Goal: Information Seeking & Learning: Check status

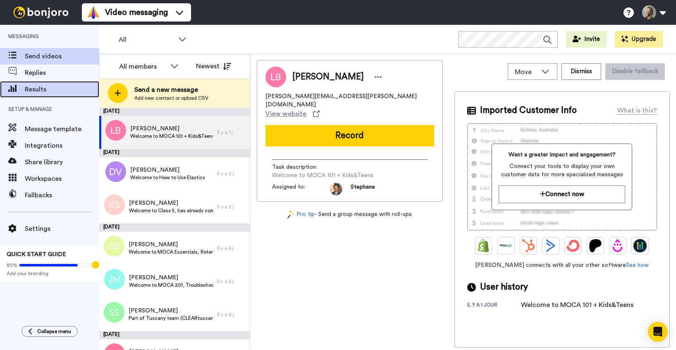
click at [41, 89] on span "Results" at bounding box center [62, 89] width 74 height 10
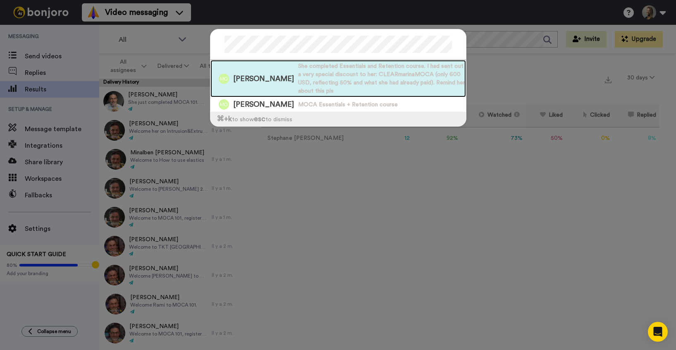
click at [298, 81] on span "She completed Essentials and Retention course. I had sent out a very special di…" at bounding box center [382, 78] width 168 height 33
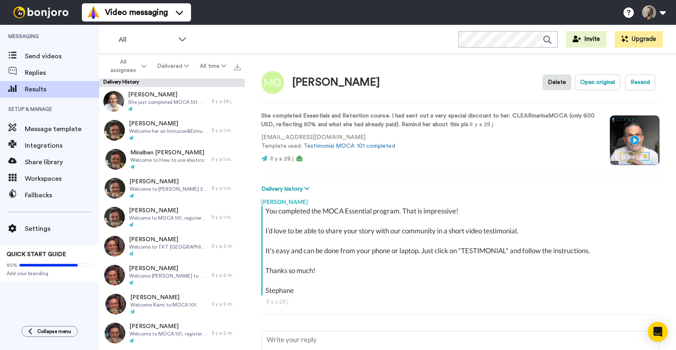
click at [635, 139] on video at bounding box center [635, 140] width 50 height 50
click at [39, 55] on span "Send videos" at bounding box center [62, 56] width 74 height 10
type textarea "x"
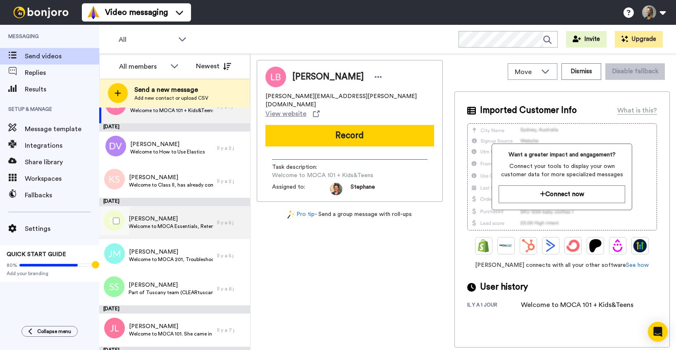
scroll to position [28, 0]
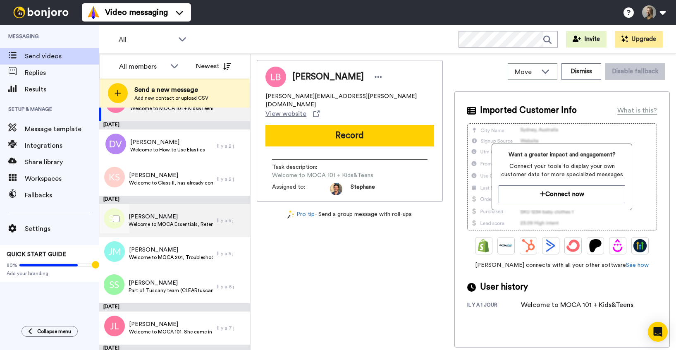
click at [182, 229] on div "[PERSON_NAME] Welcome to MOCA Essentials, Retention, 10 clear aligner Tips and …" at bounding box center [158, 220] width 118 height 33
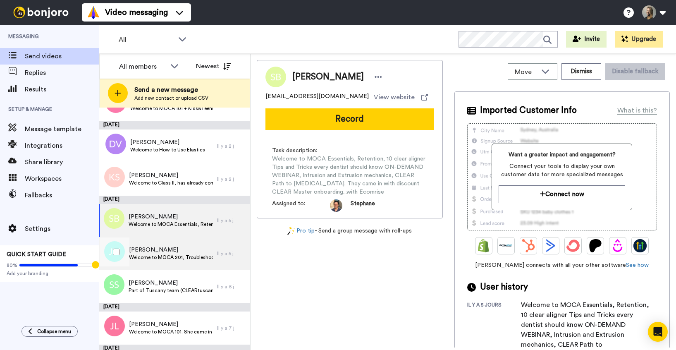
click at [176, 256] on span "Welcome to MOCA 201, Troubleshooting 101 and Attachments 101. Please also menti…" at bounding box center [171, 257] width 84 height 7
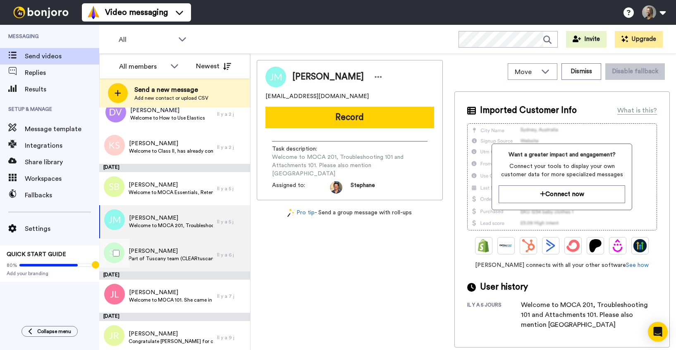
scroll to position [63, 0]
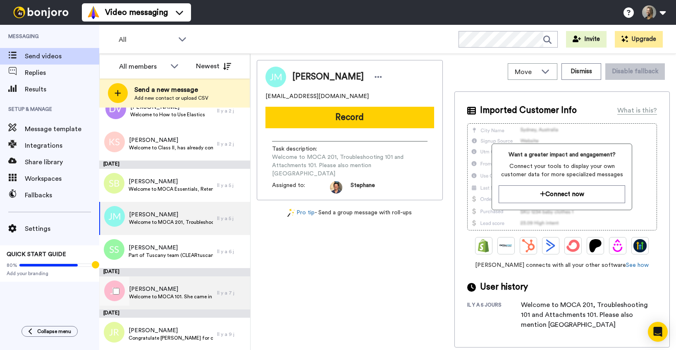
click at [158, 290] on span "[PERSON_NAME]" at bounding box center [171, 289] width 84 height 8
